Goal: Task Accomplishment & Management: Complete application form

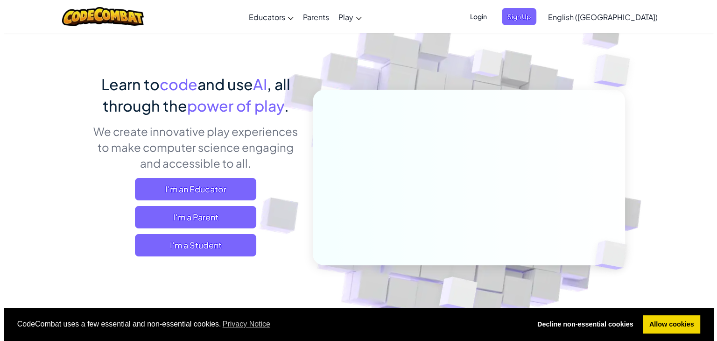
scroll to position [93, 0]
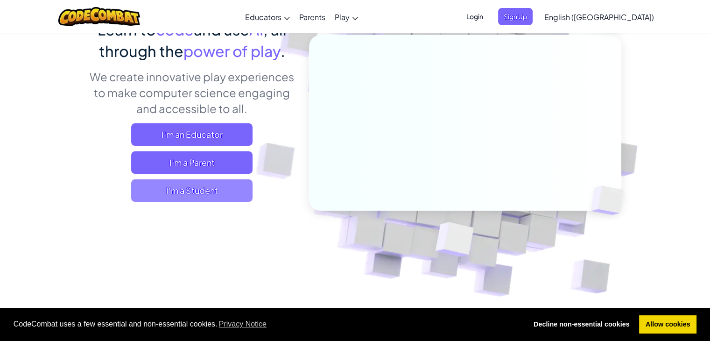
click at [209, 189] on span "I'm a Student" at bounding box center [191, 190] width 121 height 22
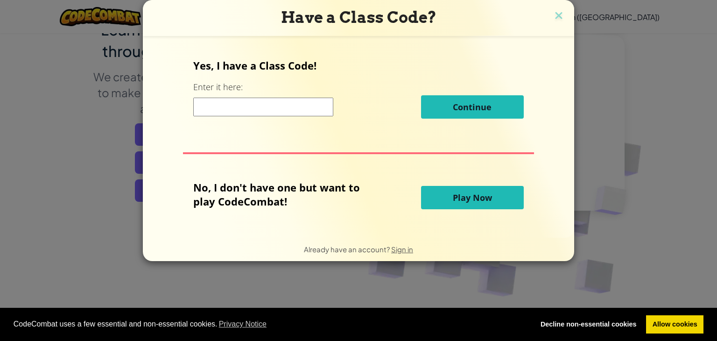
click at [269, 109] on input at bounding box center [263, 107] width 140 height 19
click at [453, 198] on span "Play Now" at bounding box center [472, 197] width 39 height 11
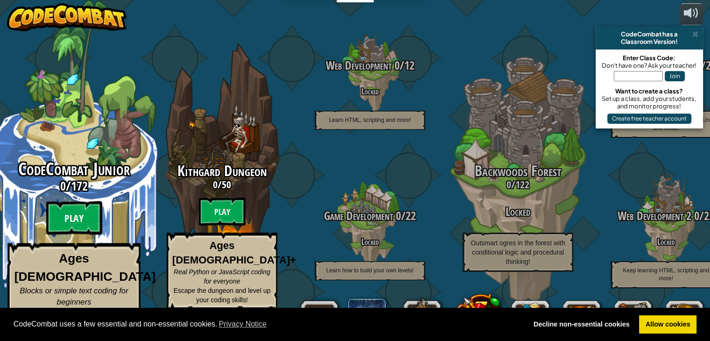
click at [72, 217] on btn "Play" at bounding box center [74, 218] width 56 height 34
